Goal: Task Accomplishment & Management: Use online tool/utility

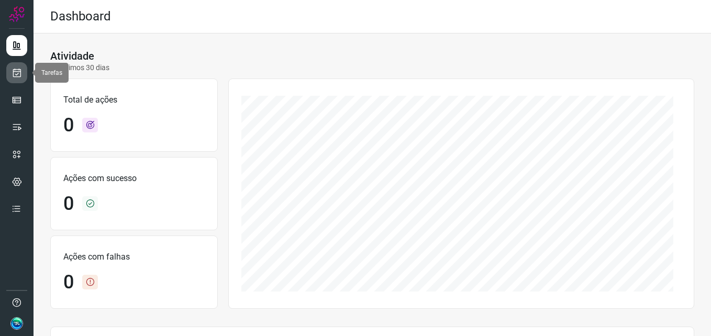
click at [13, 74] on icon at bounding box center [17, 73] width 11 height 10
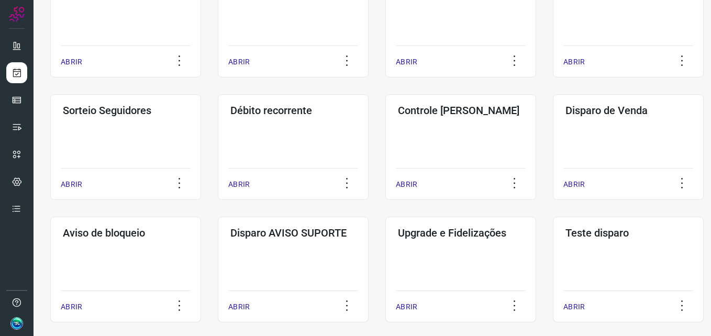
scroll to position [246, 0]
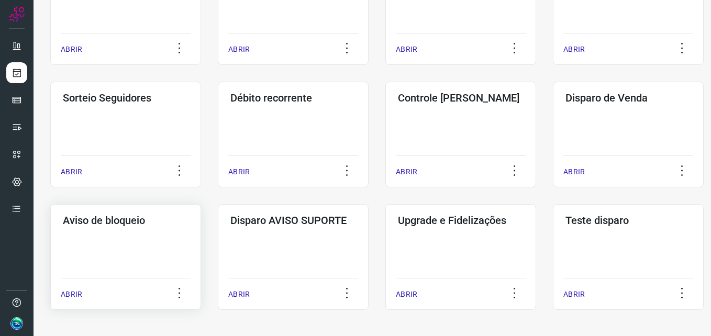
click at [218, 244] on div "Aviso de bloqueio ABRIR" at bounding box center [293, 257] width 151 height 106
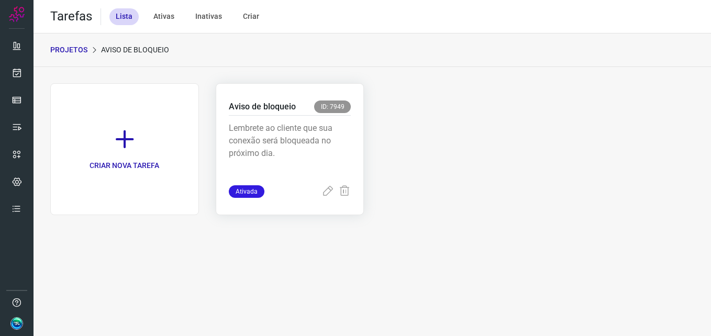
click at [323, 142] on p "Lembrete ao cliente que sua conexão será bloqueada no próximo dia." at bounding box center [290, 148] width 122 height 52
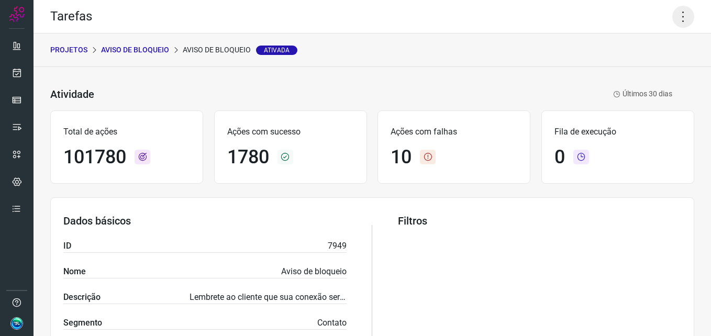
click at [672, 19] on icon at bounding box center [683, 17] width 22 height 22
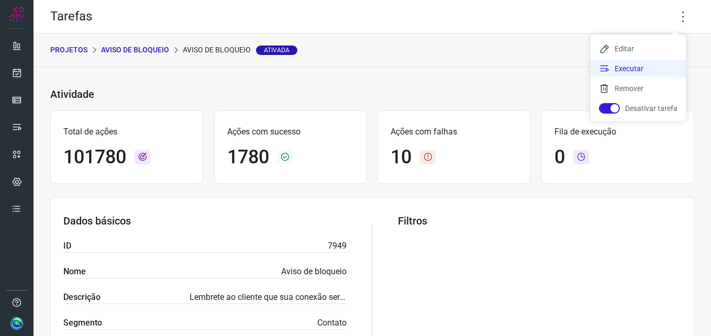
click at [611, 70] on li "Executar" at bounding box center [637, 68] width 95 height 17
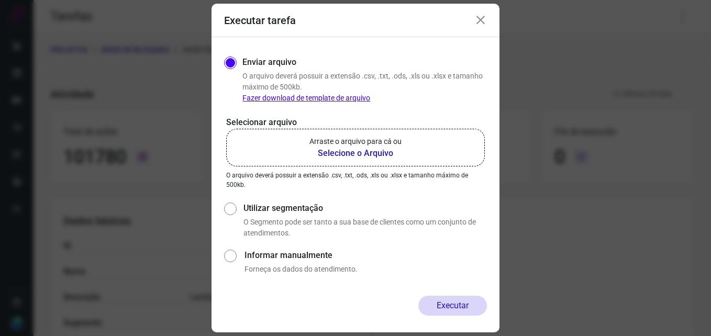
click at [355, 141] on p "Arraste o arquivo para cá ou" at bounding box center [355, 141] width 92 height 11
click at [0, 0] on input "Arraste o arquivo para cá ou Selecione o Arquivo" at bounding box center [0, 0] width 0 height 0
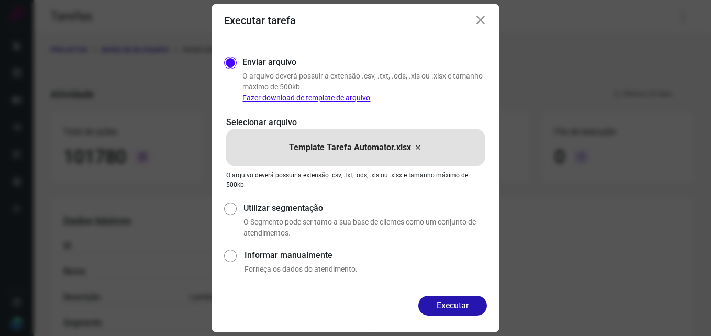
click at [451, 306] on button "Executar" at bounding box center [452, 306] width 69 height 20
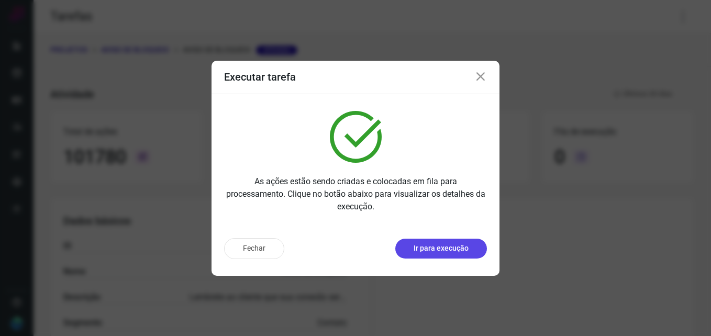
click at [446, 249] on p "Ir para execução" at bounding box center [440, 248] width 55 height 11
